Goal: Information Seeking & Learning: Learn about a topic

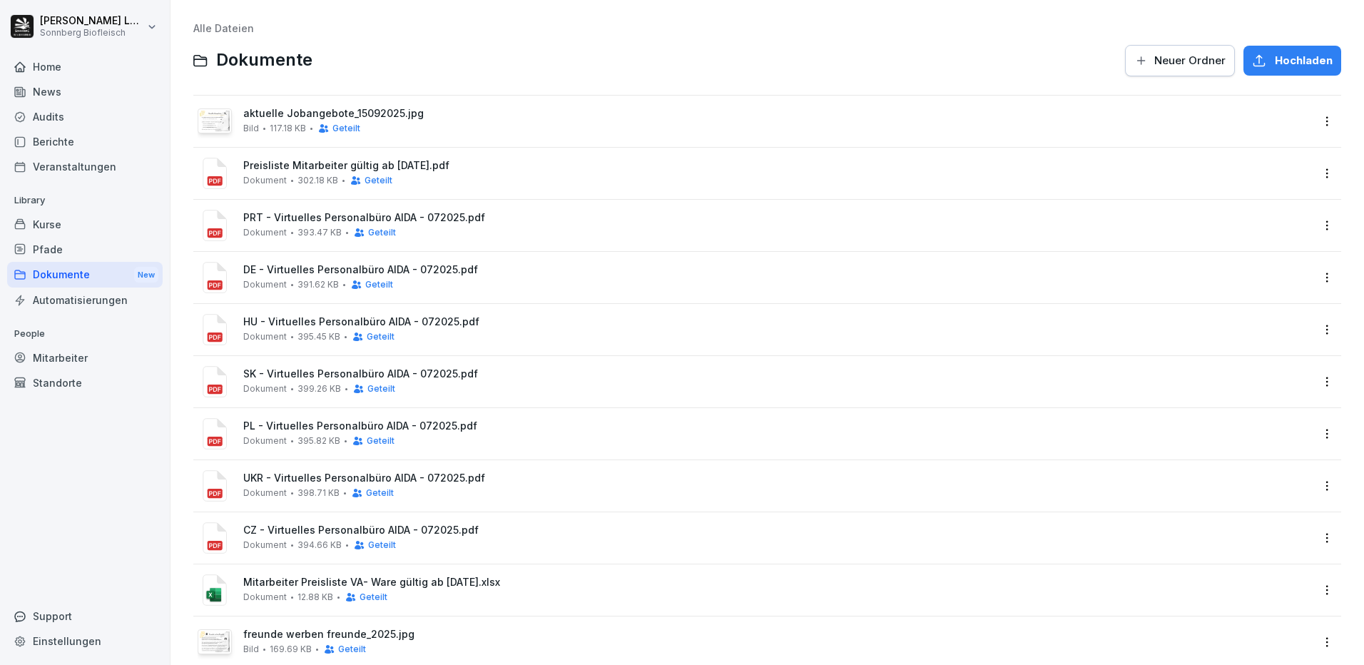
click at [60, 226] on div "Kurse" at bounding box center [84, 224] width 155 height 25
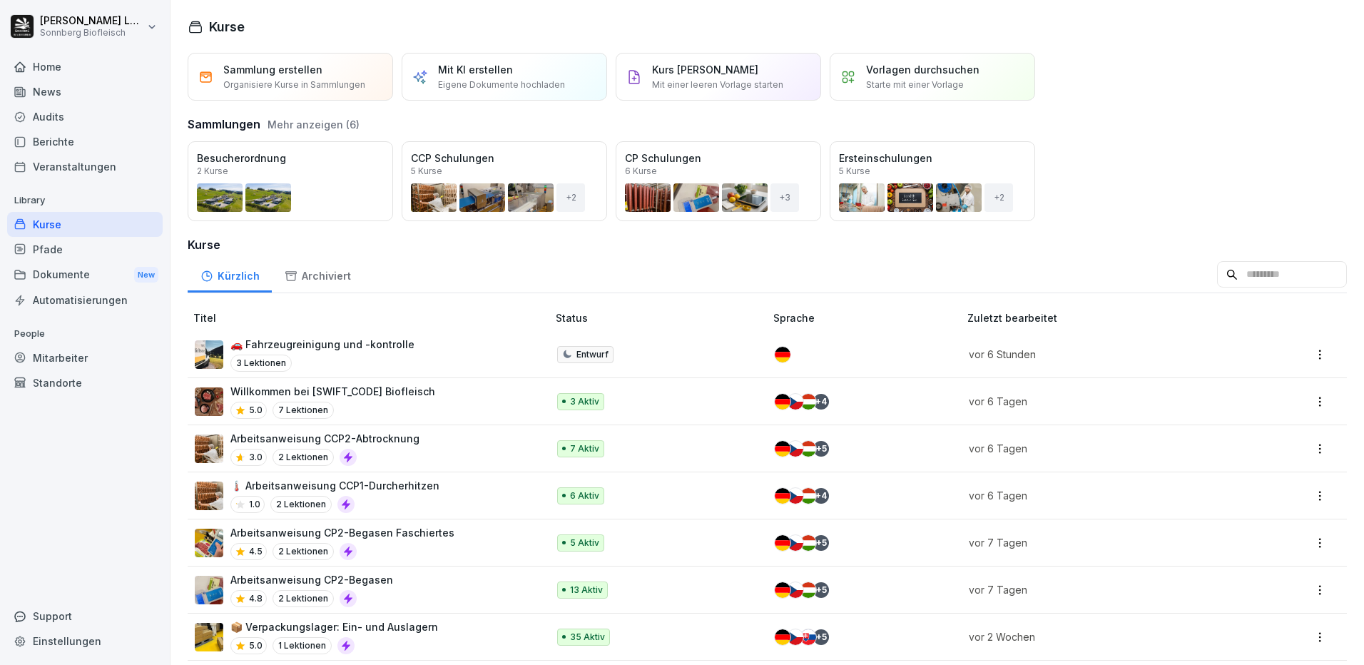
scroll to position [571, 0]
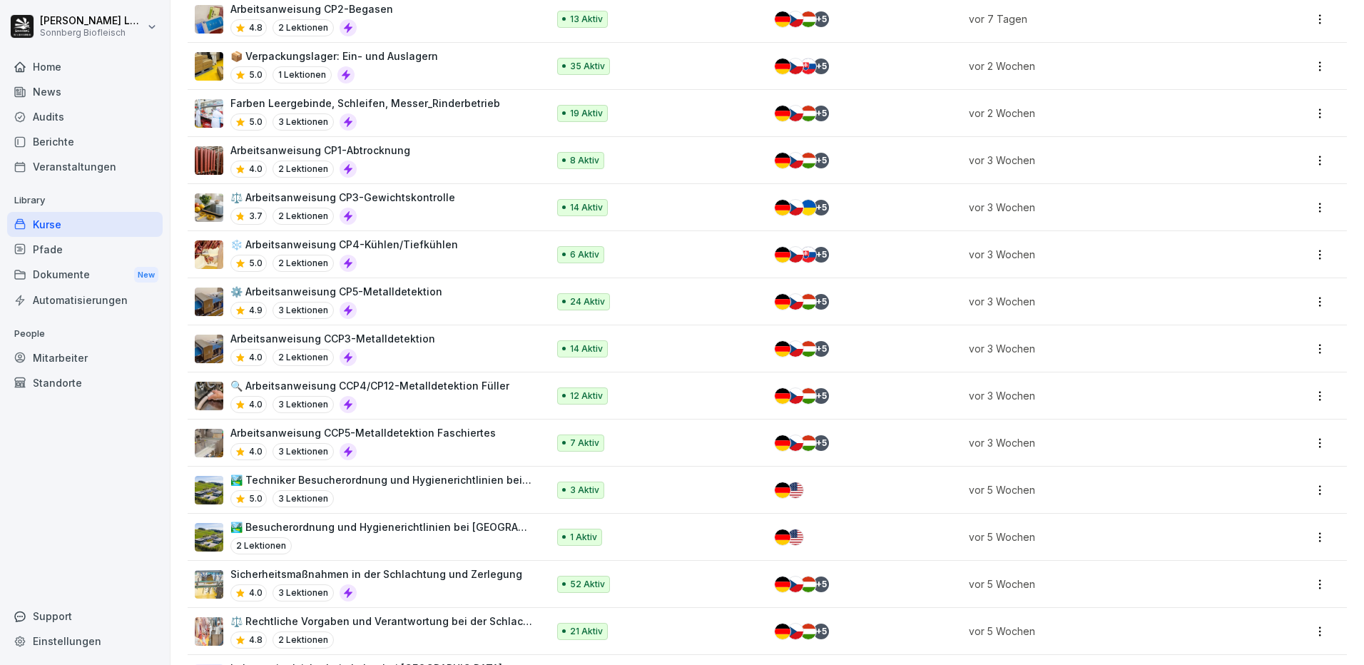
click at [419, 98] on p "Farben Leergebinde, Schleifen, Messer_Rinderbetrieb" at bounding box center [365, 103] width 270 height 15
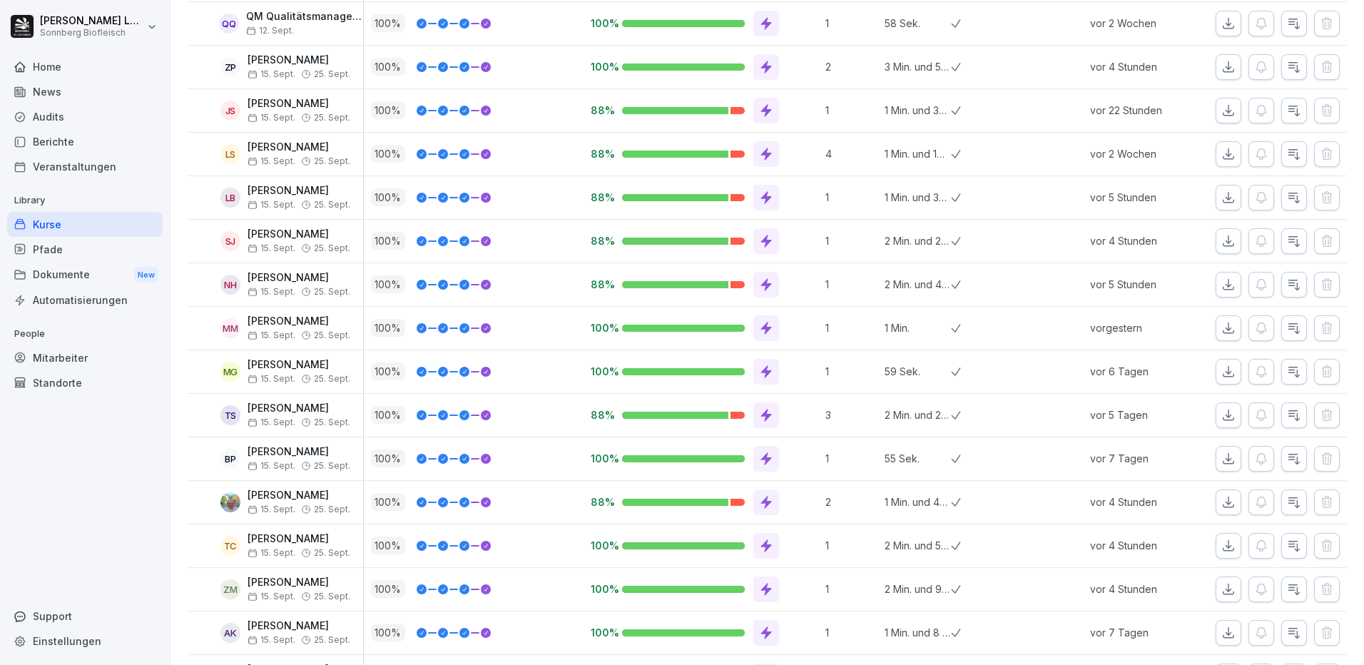
scroll to position [628, 0]
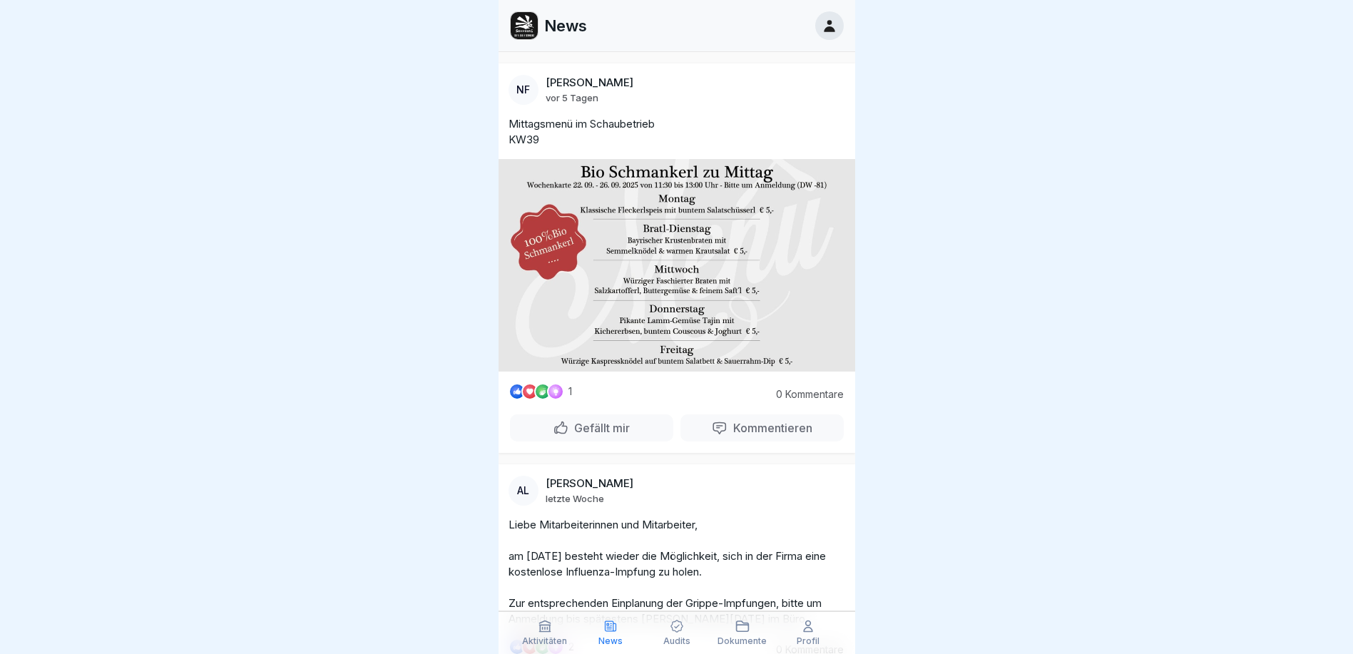
click at [555, 637] on p "Aktivitäten" at bounding box center [544, 641] width 45 height 10
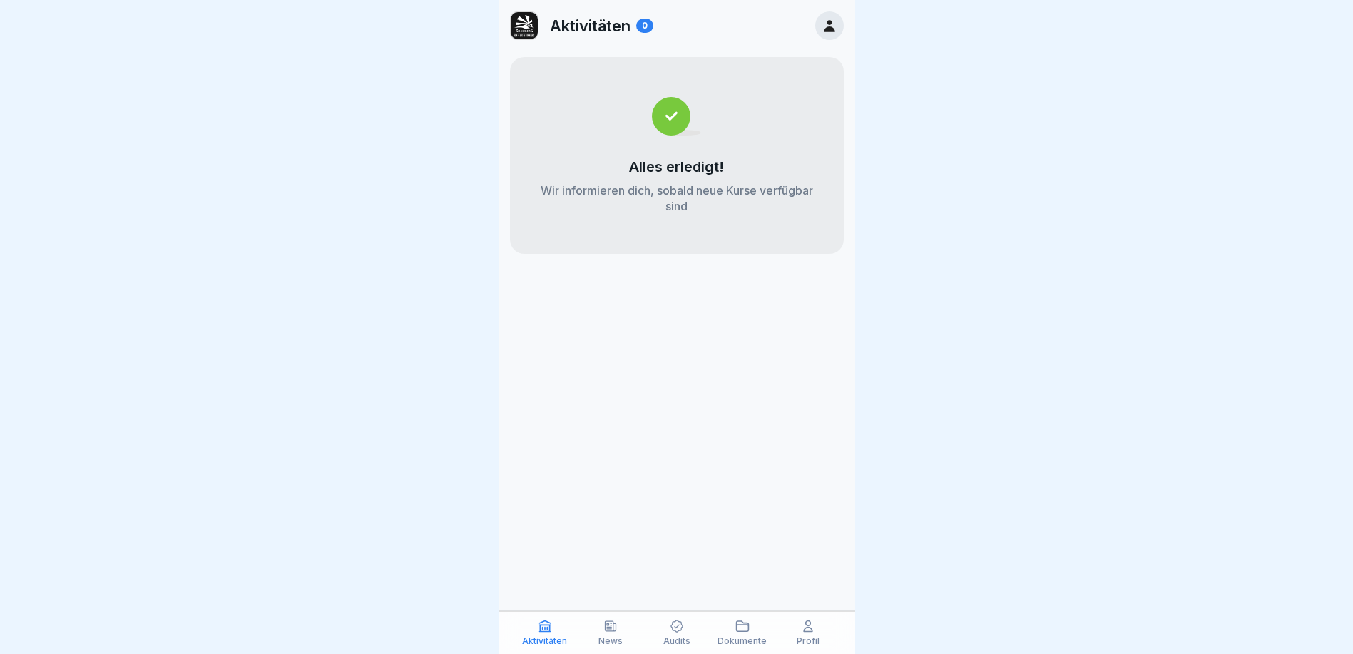
click at [595, 619] on div "News" at bounding box center [610, 632] width 58 height 27
click at [606, 629] on icon at bounding box center [610, 626] width 14 height 14
click at [612, 630] on icon at bounding box center [610, 626] width 14 height 14
click at [609, 626] on icon at bounding box center [611, 626] width 11 height 10
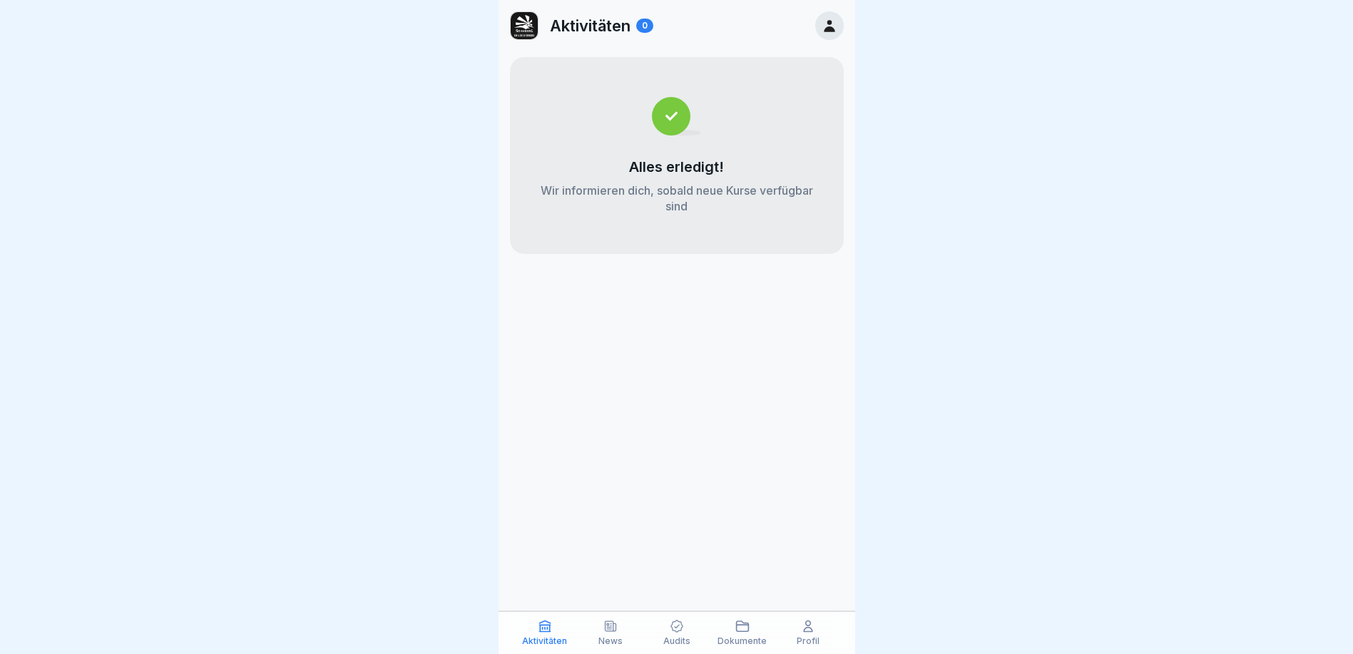
click at [609, 626] on icon at bounding box center [611, 626] width 11 height 10
click at [618, 633] on div "News" at bounding box center [610, 632] width 58 height 27
click at [618, 633] on icon at bounding box center [610, 626] width 14 height 14
click at [615, 631] on icon at bounding box center [610, 626] width 14 height 14
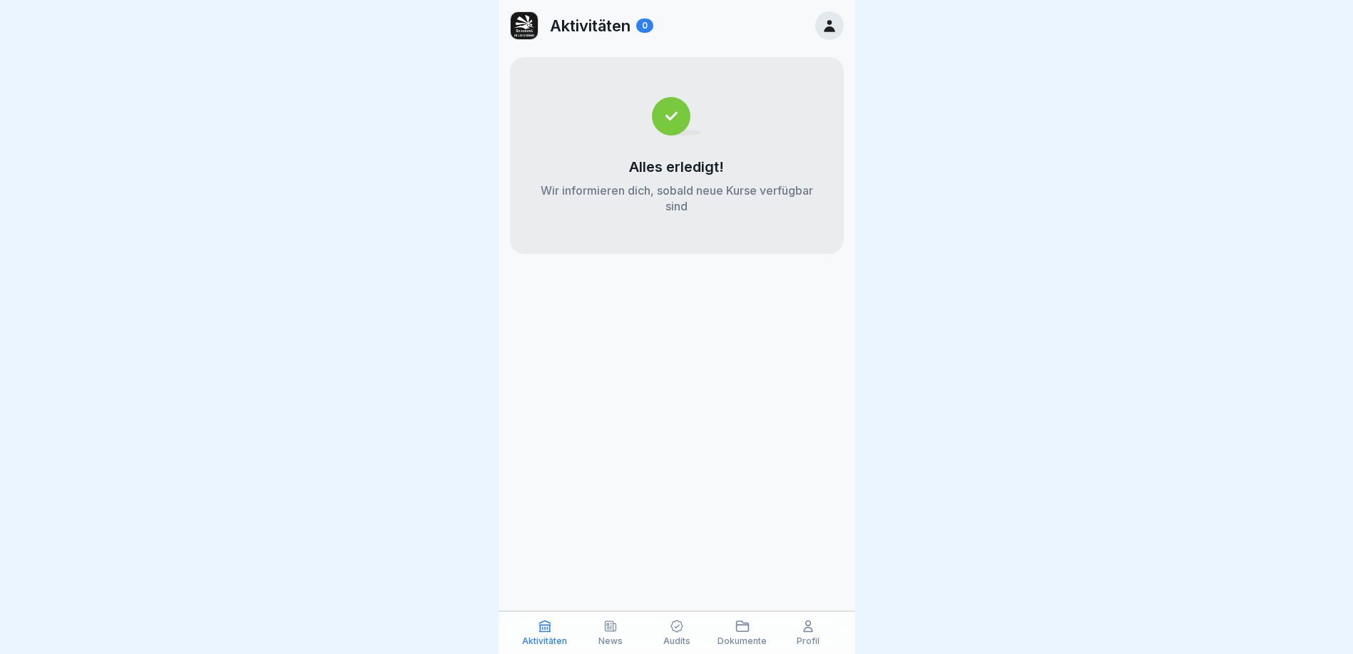
drag, startPoint x: 614, startPoint y: 629, endPoint x: 607, endPoint y: 593, distance: 37.1
click at [614, 618] on div "Aktivitäten News Audits Dokumente Profil" at bounding box center [677, 632] width 357 height 43
